Goal: Information Seeking & Learning: Learn about a topic

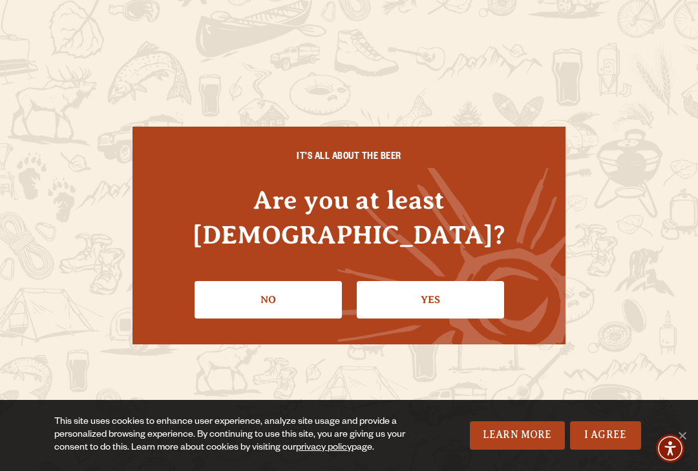
click at [606, 425] on link "I Agree" at bounding box center [605, 435] width 71 height 28
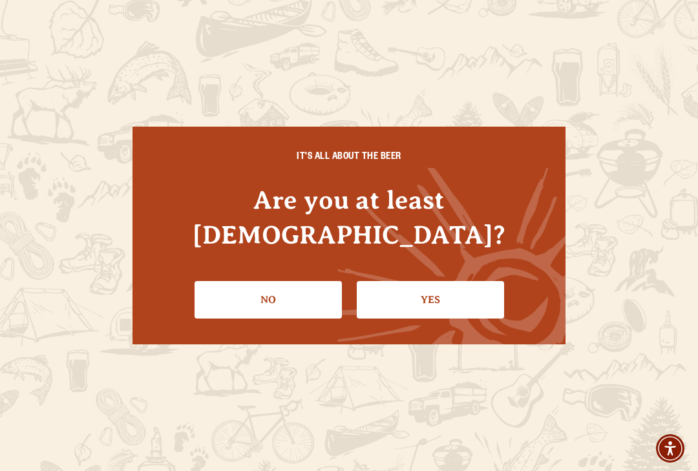
click at [436, 284] on link "Yes" at bounding box center [430, 299] width 147 height 37
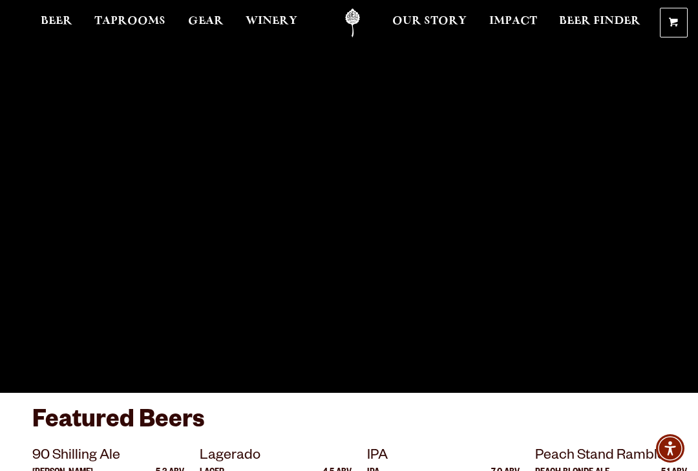
click at [128, 24] on span "Taprooms" at bounding box center [129, 21] width 71 height 10
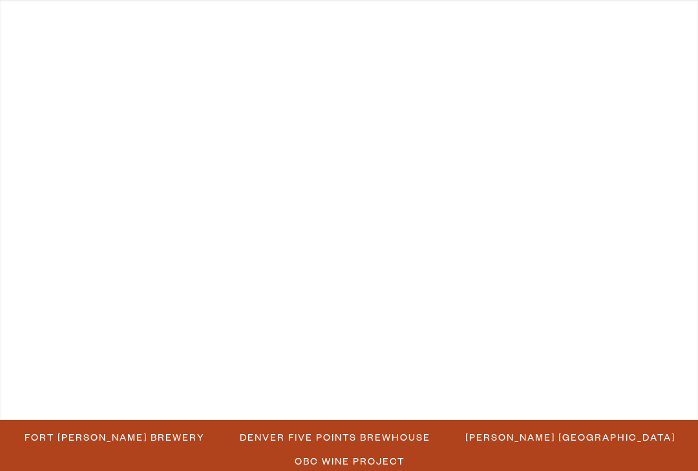
scroll to position [1, 0]
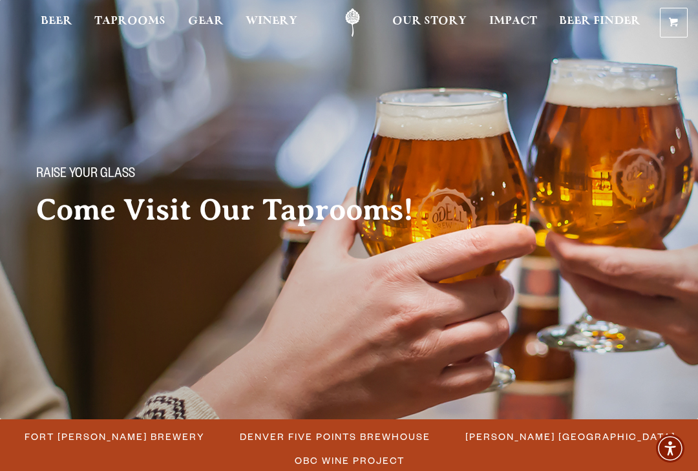
click at [107, 427] on span "Fort [PERSON_NAME] Brewery" at bounding box center [115, 436] width 180 height 19
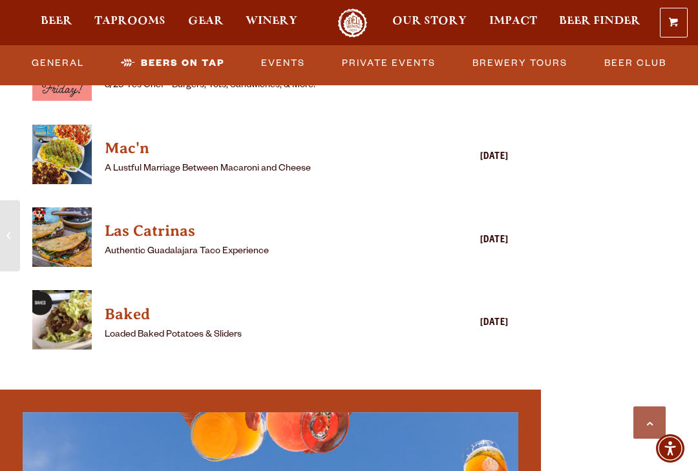
scroll to position [3763, 0]
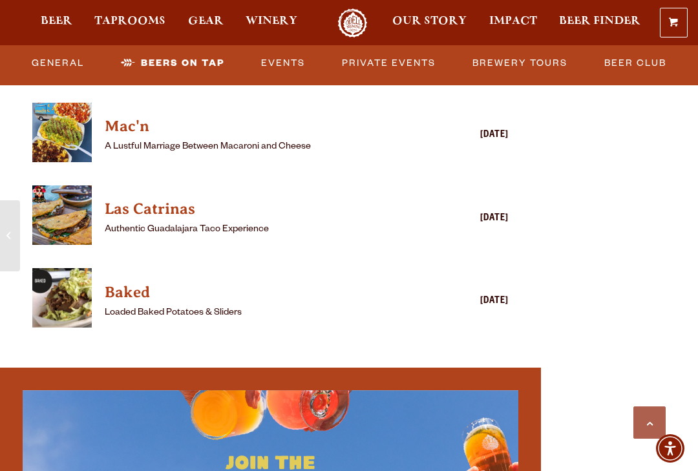
click at [36, 302] on img "View Baked details (opens in a new window)" at bounding box center [61, 297] width 59 height 59
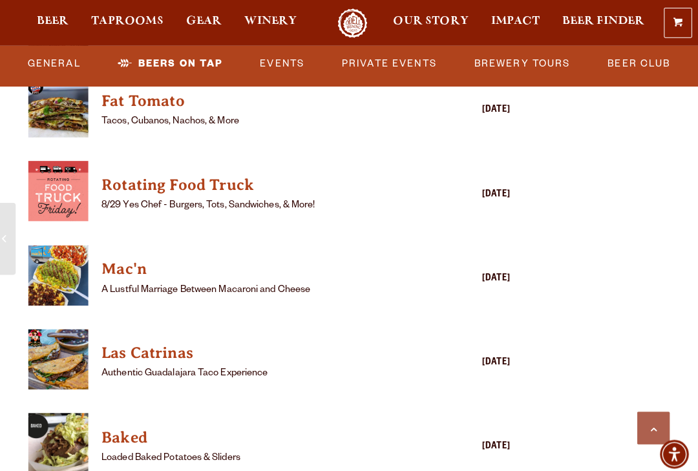
scroll to position [3611, 0]
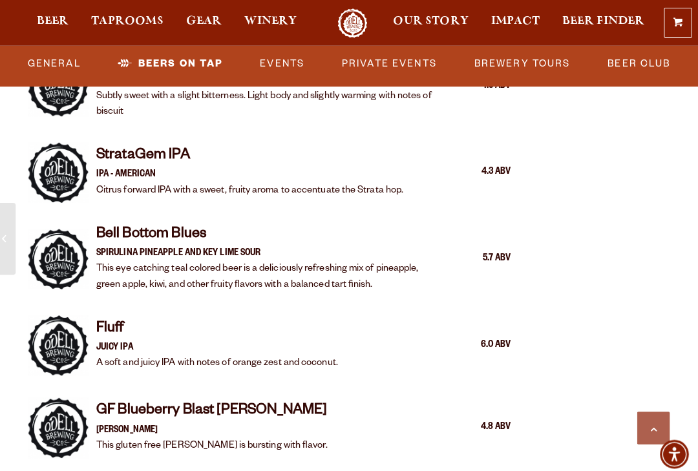
click at [272, 61] on link "Events" at bounding box center [283, 63] width 54 height 30
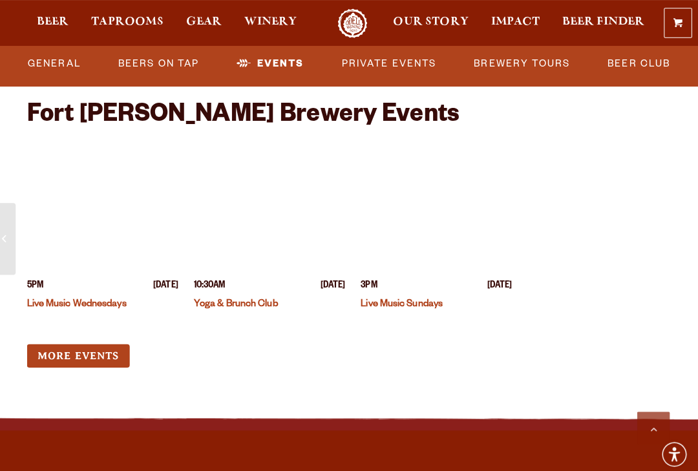
scroll to position [5353, 0]
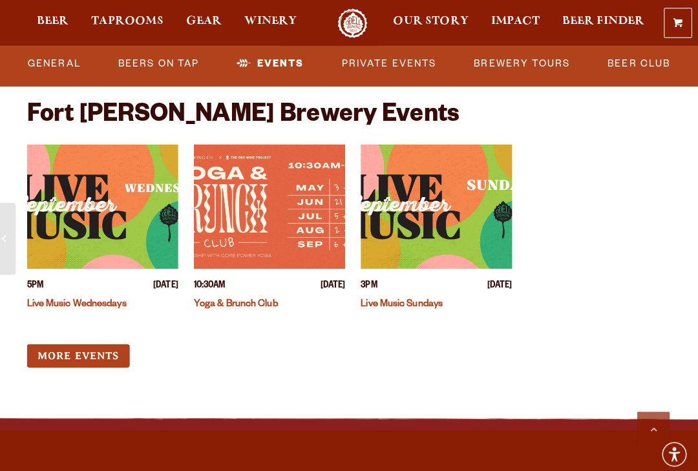
click at [72, 340] on link "More Events" at bounding box center [81, 352] width 101 height 24
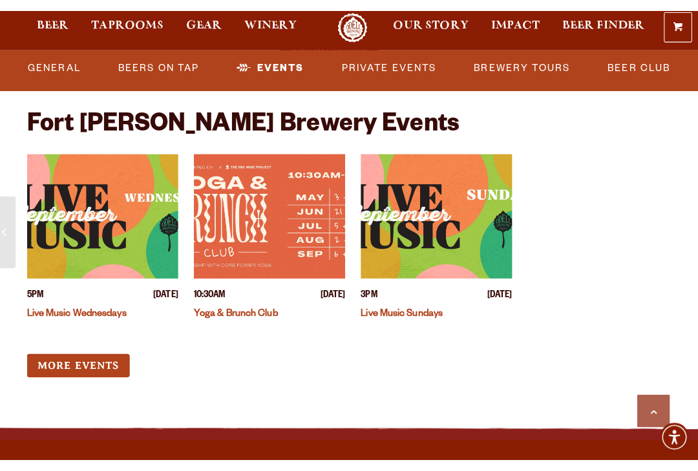
scroll to position [5354, 0]
